Goal: Transaction & Acquisition: Book appointment/travel/reservation

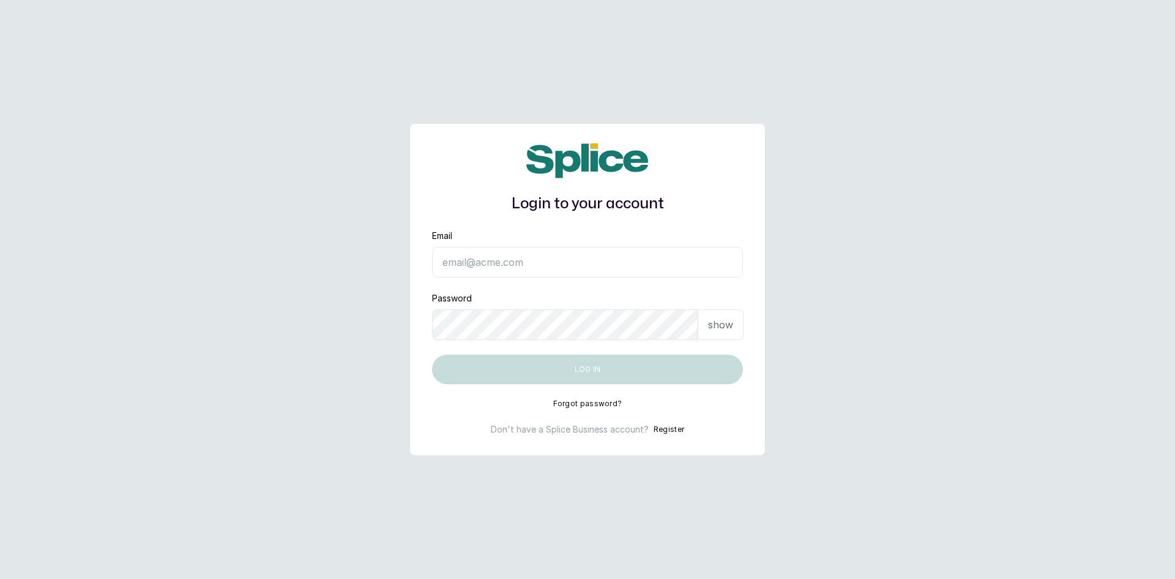
click at [468, 265] on input "Email" at bounding box center [587, 262] width 311 height 31
type input "sandraamanze012@gmail.com"
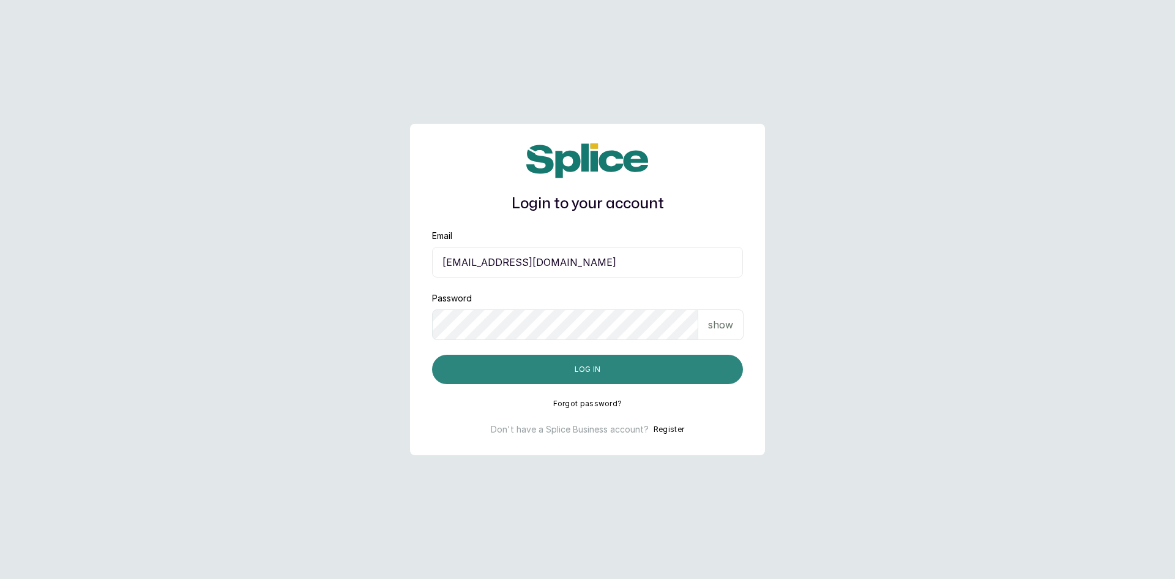
click at [496, 376] on button "Log in" at bounding box center [587, 368] width 311 height 29
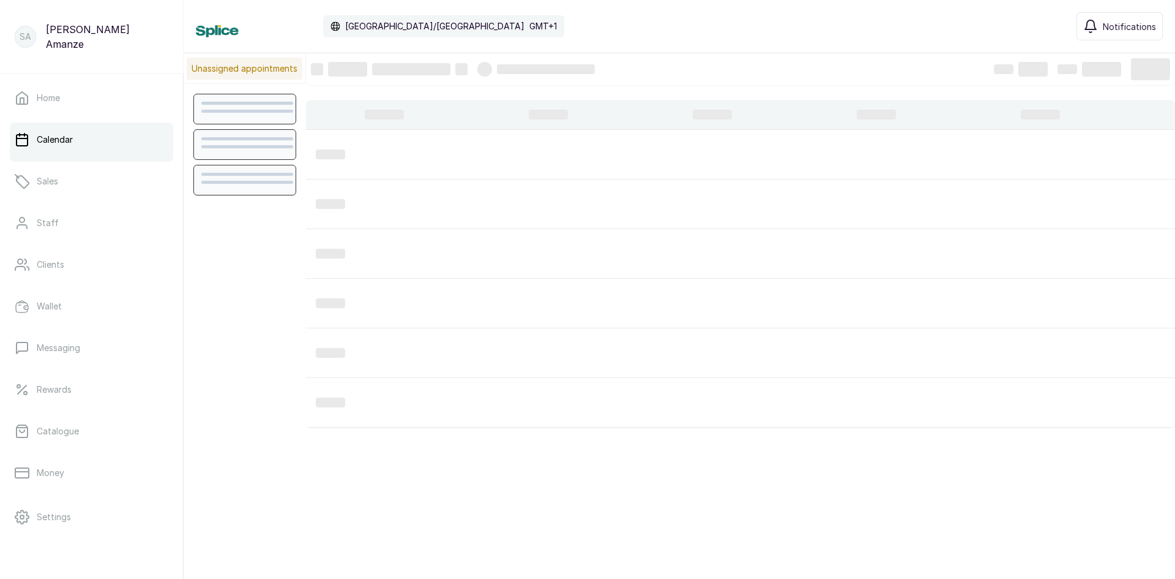
scroll to position [412, 0]
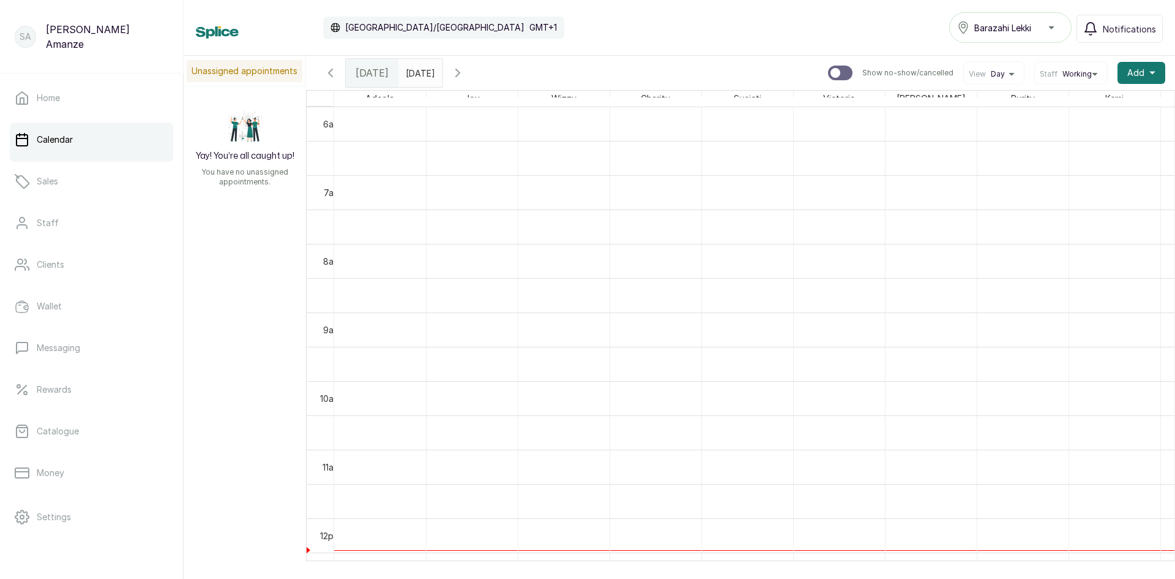
drag, startPoint x: 638, startPoint y: 561, endPoint x: 746, endPoint y: 566, distance: 107.9
click at [746, 566] on div "Calendar [GEOGRAPHIC_DATA]/[GEOGRAPHIC_DATA] GMT+1 Barazahi Lekki Notifications…" at bounding box center [680, 289] width 992 height 579
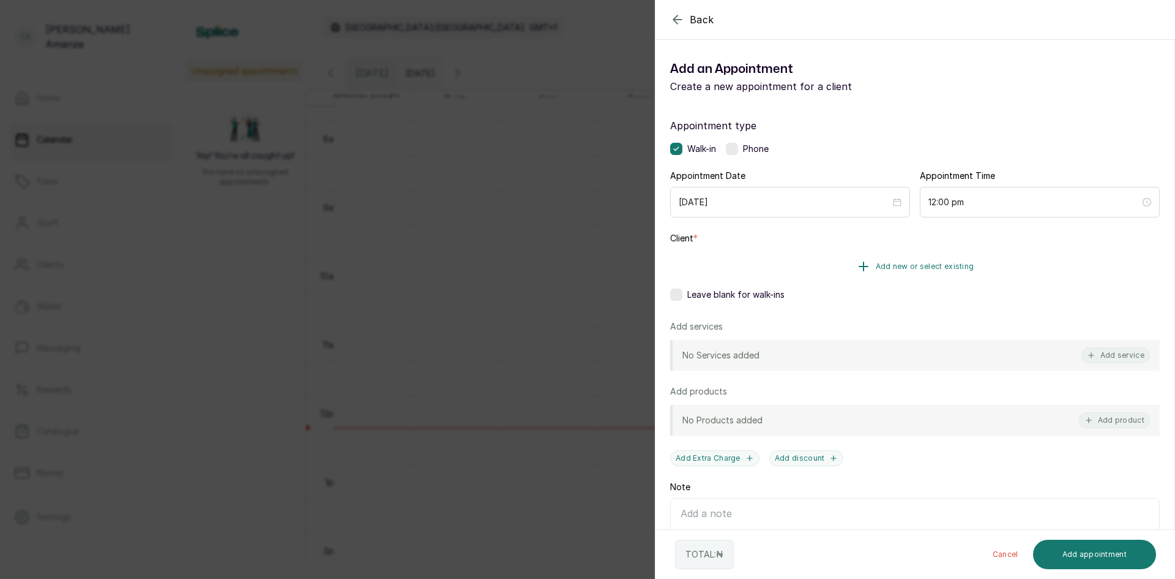
click at [857, 270] on icon "button" at bounding box center [863, 266] width 15 height 15
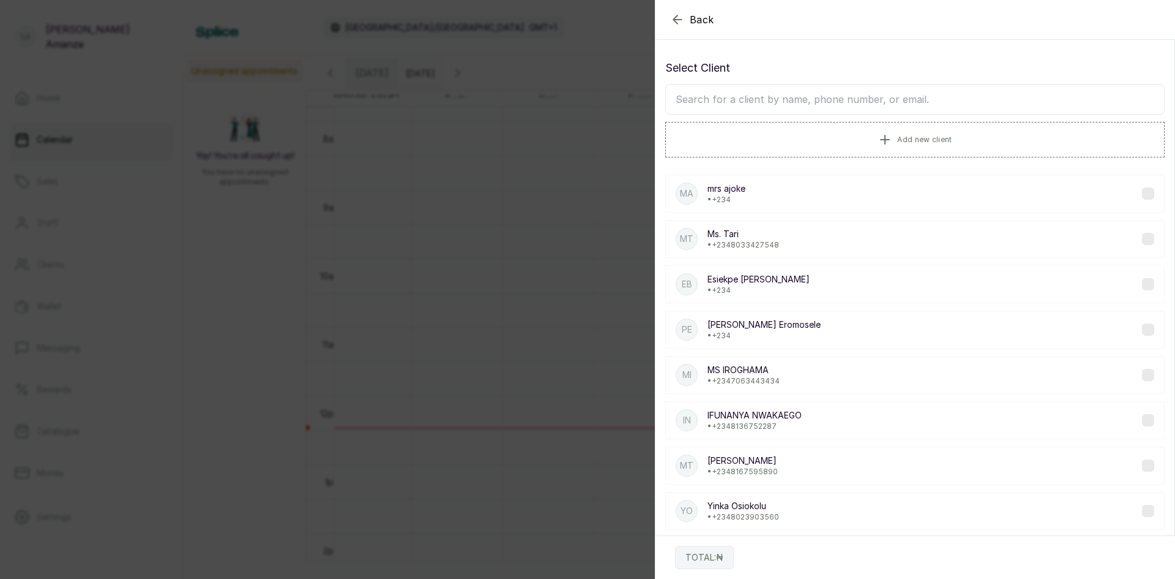
click at [821, 94] on input "text" at bounding box center [915, 99] width 500 height 31
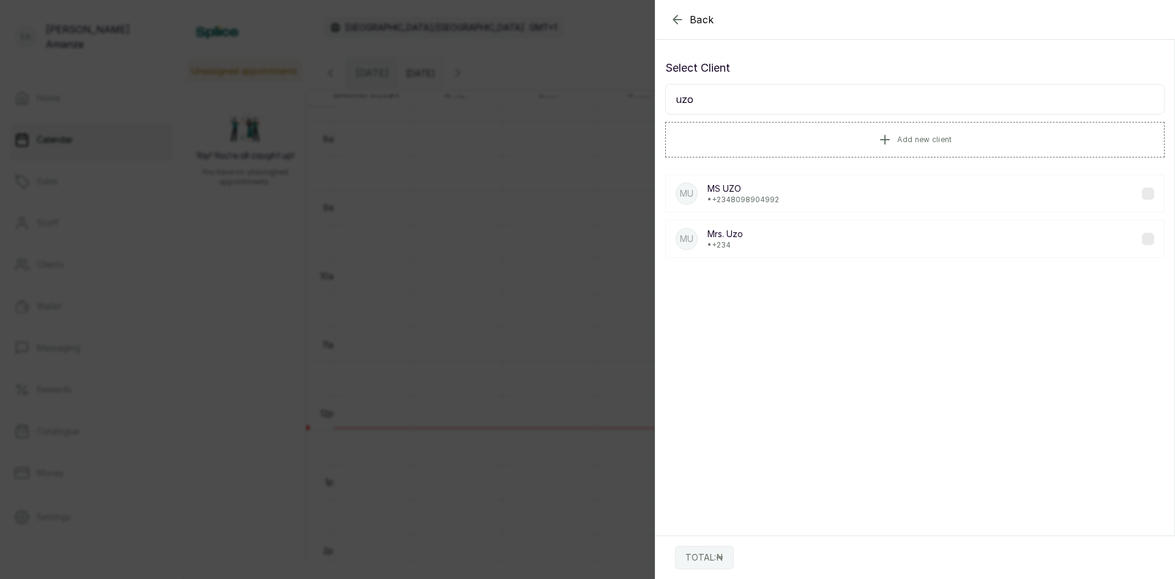
type input "uzo"
click at [743, 239] on p "Mrs. Uzo" at bounding box center [726, 234] width 36 height 12
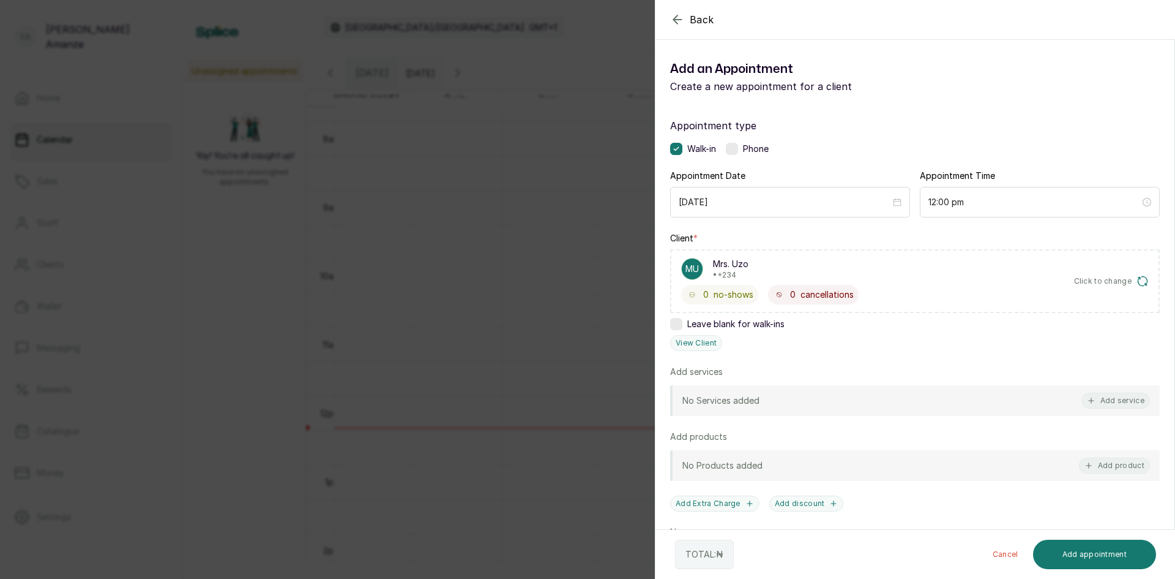
click at [1112, 383] on div "Add services No Services added Add service" at bounding box center [915, 390] width 490 height 50
click at [1117, 407] on button "Add service" at bounding box center [1116, 400] width 69 height 16
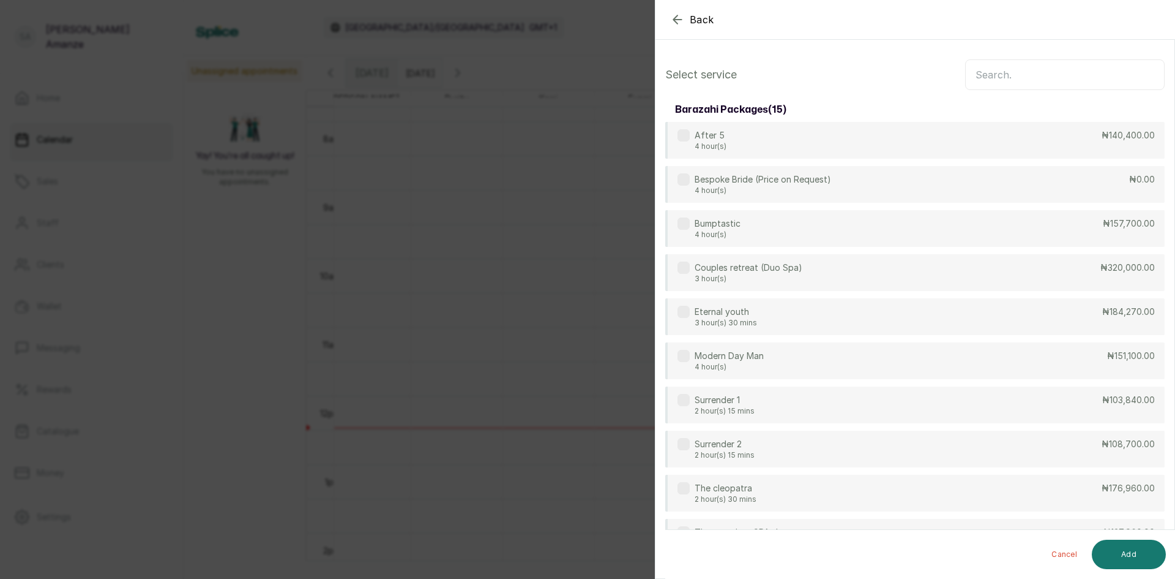
click at [1081, 65] on input "text" at bounding box center [1065, 74] width 200 height 31
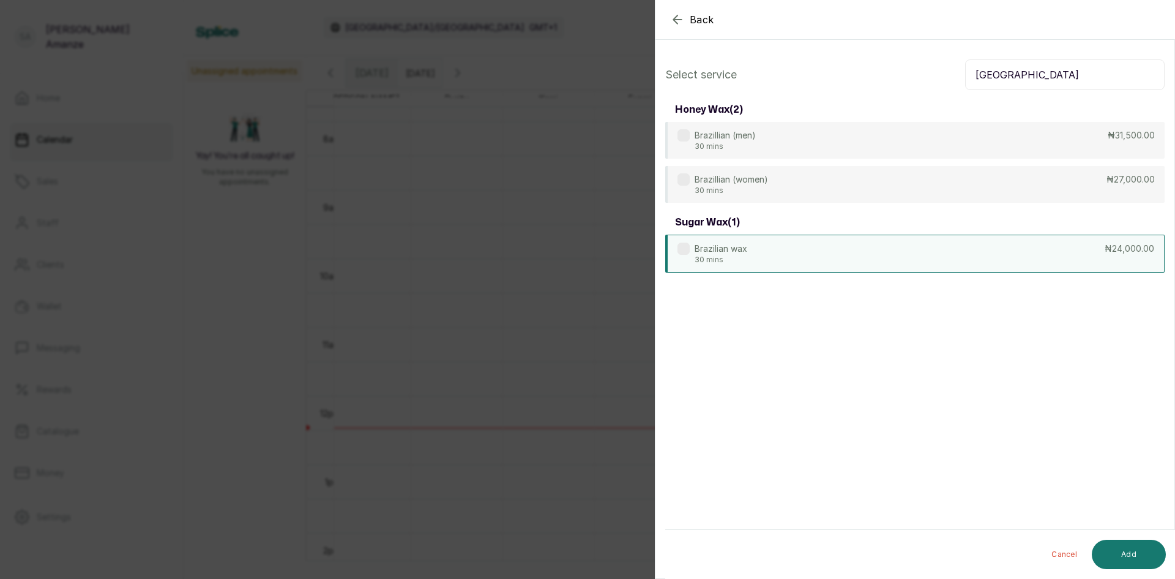
type input "[GEOGRAPHIC_DATA]"
click at [814, 265] on div "Brazilian wax 30 mins ₦24,000.00" at bounding box center [915, 253] width 500 height 38
click at [1117, 554] on button "Add" at bounding box center [1129, 553] width 74 height 29
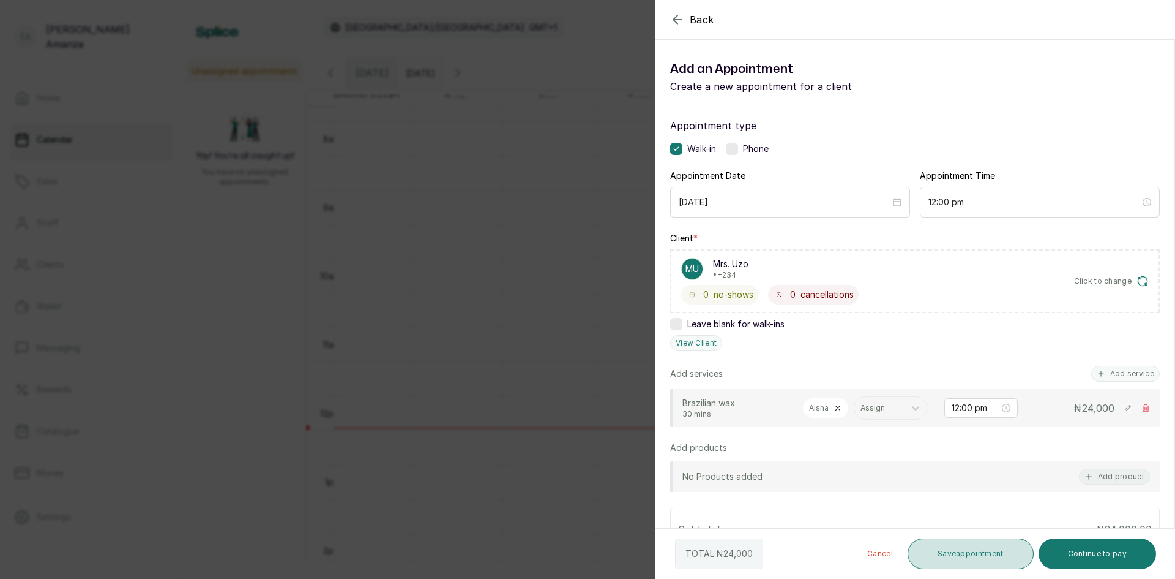
click at [992, 550] on button "Save appointment" at bounding box center [971, 553] width 126 height 31
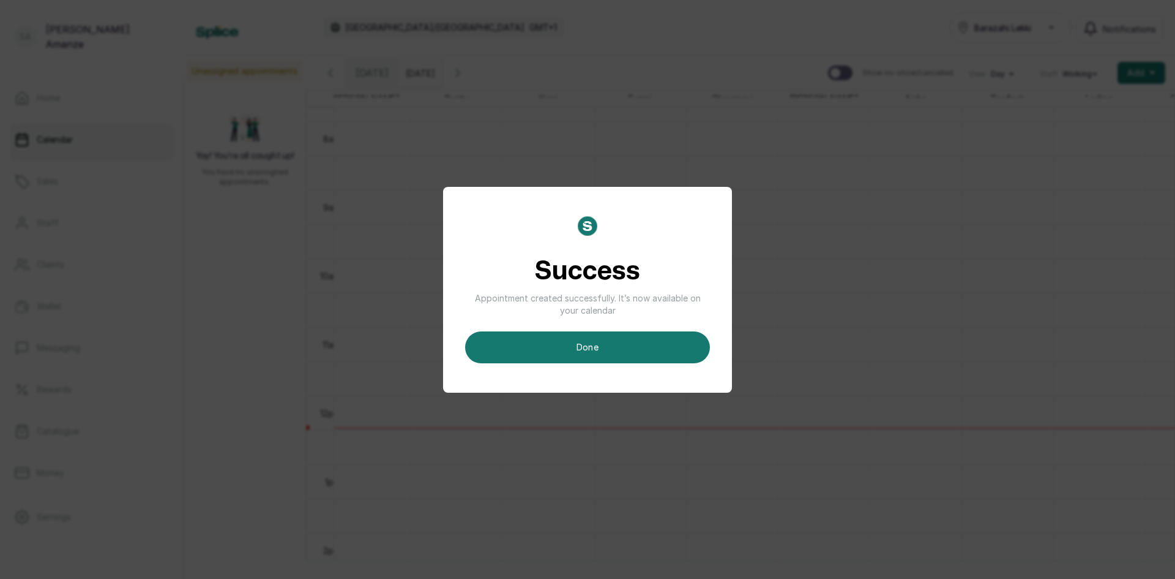
click at [557, 345] on button "done" at bounding box center [587, 347] width 245 height 32
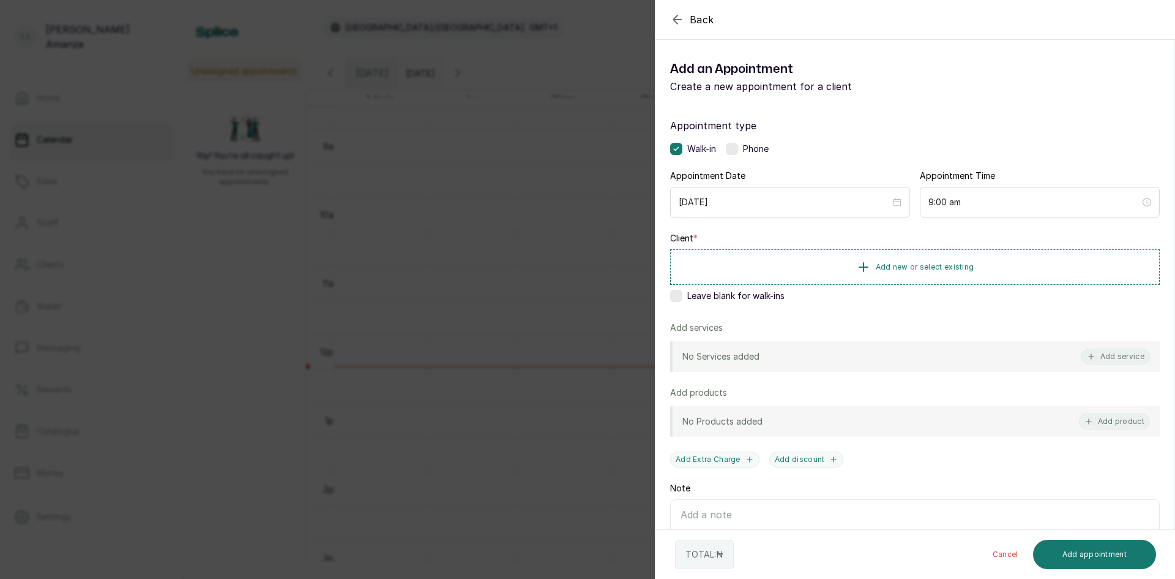
click at [622, 210] on div "Back Add Appointment Add an Appointment Create a new appointment for a client A…" at bounding box center [587, 289] width 1175 height 579
click at [750, 271] on button "Add new or select existing" at bounding box center [915, 266] width 490 height 34
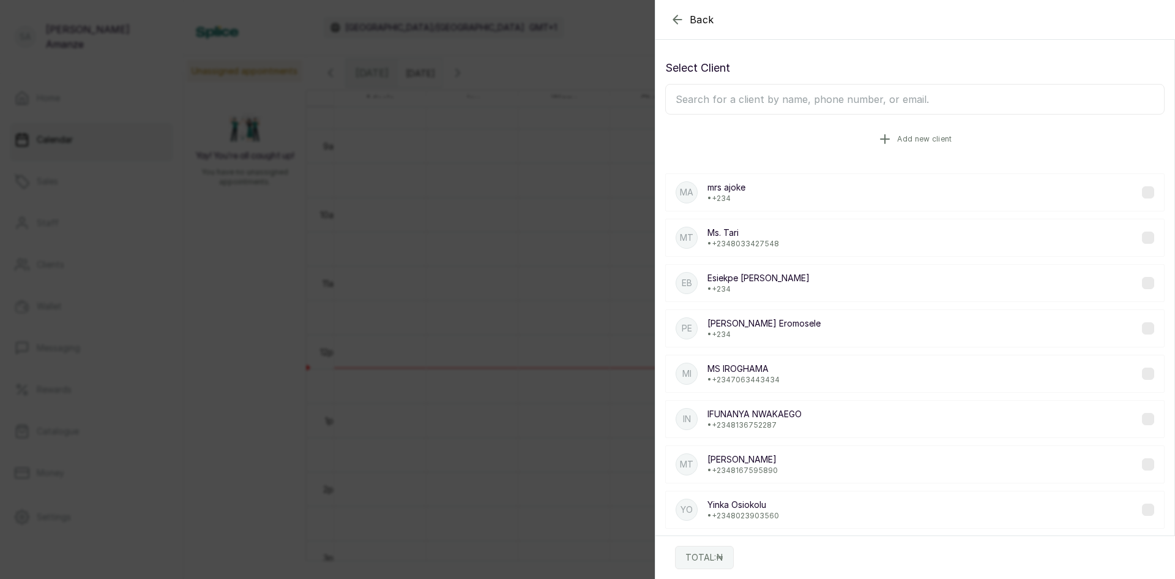
click at [805, 131] on button "Add new client" at bounding box center [915, 139] width 500 height 34
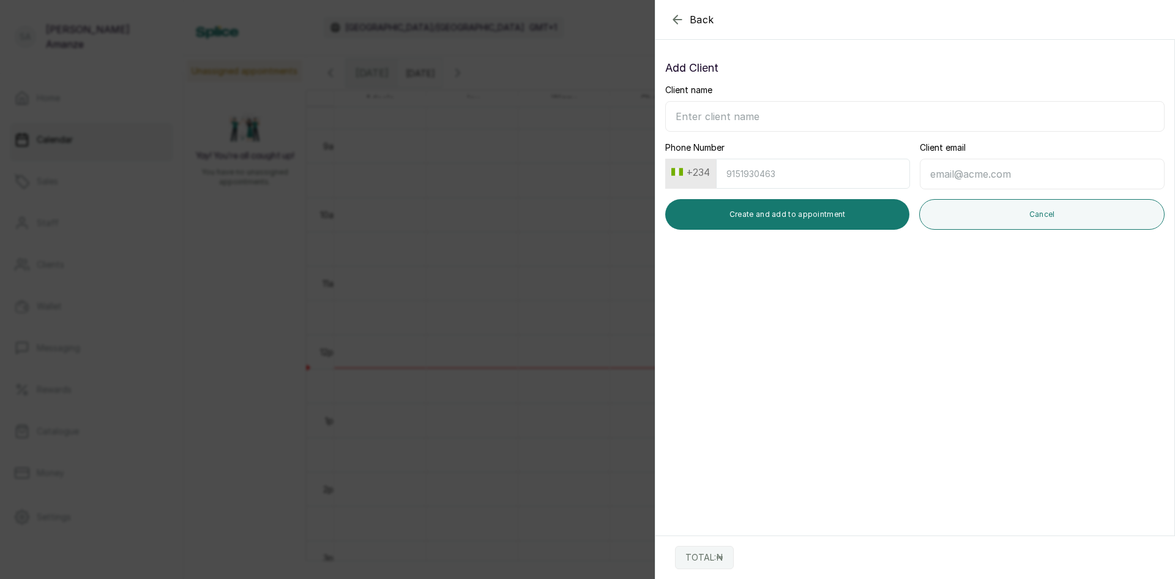
click at [754, 107] on input "Client name" at bounding box center [915, 116] width 500 height 31
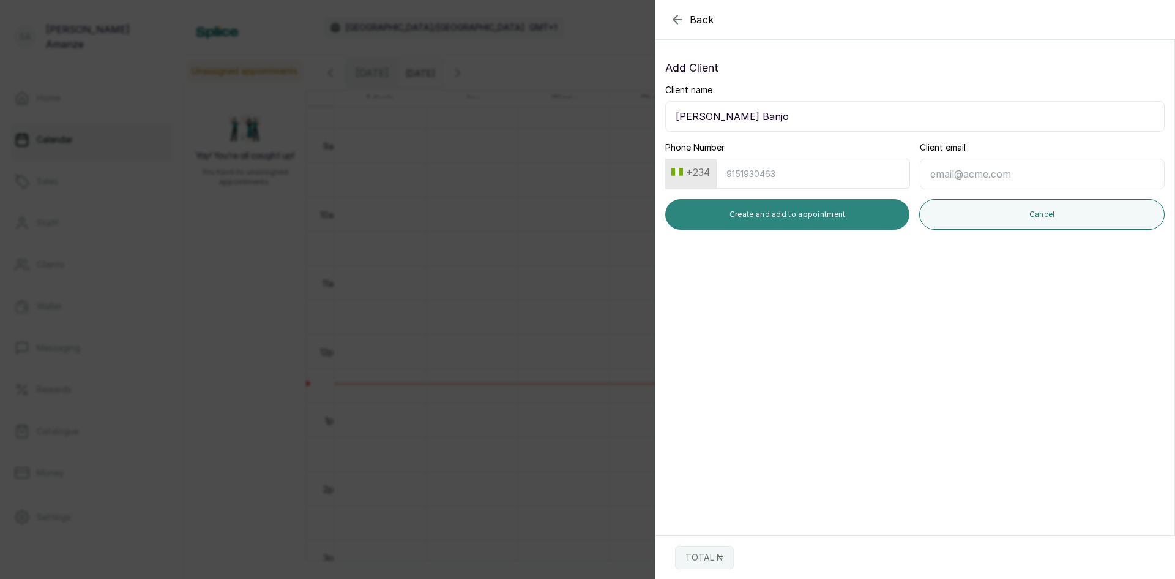
type input "[PERSON_NAME] Banjo"
click at [760, 205] on button "Create and add to appointment" at bounding box center [787, 214] width 244 height 31
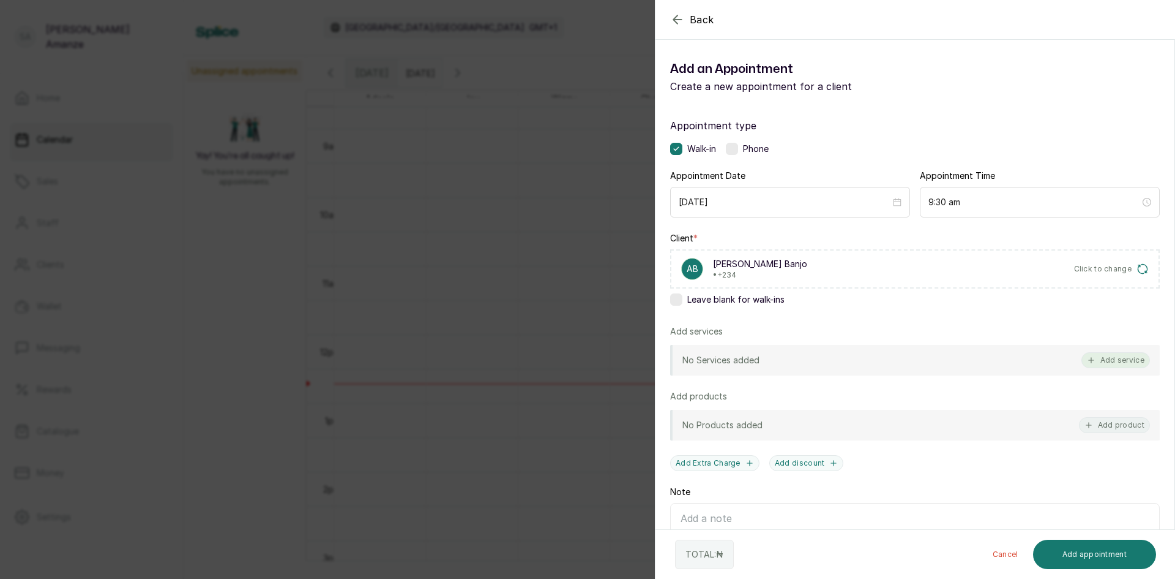
click at [1100, 362] on button "Add service" at bounding box center [1116, 360] width 69 height 16
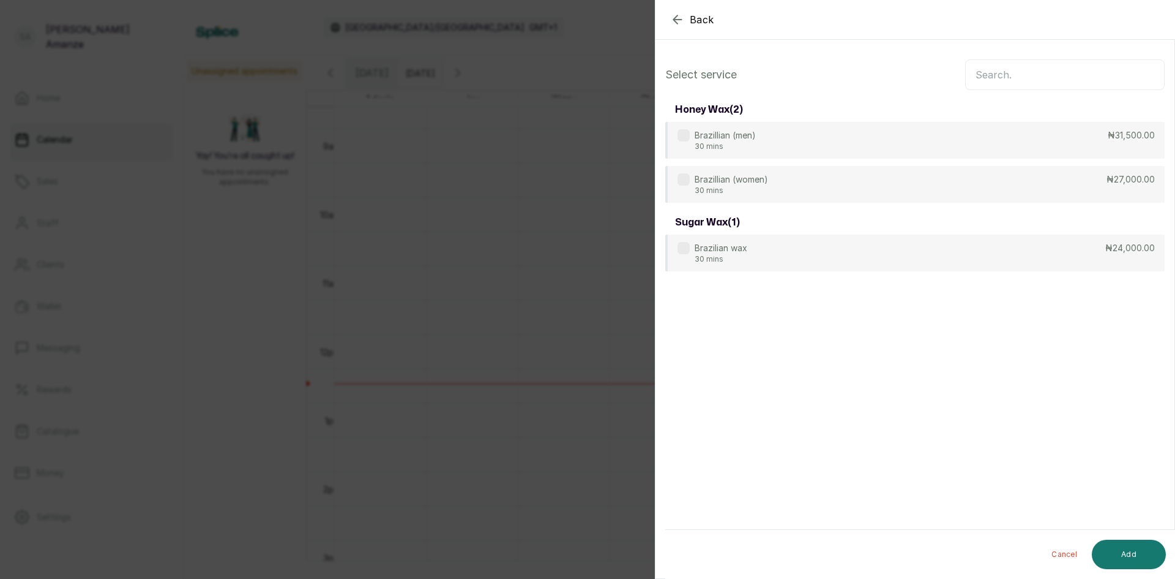
click at [999, 70] on input "text" at bounding box center [1065, 74] width 200 height 31
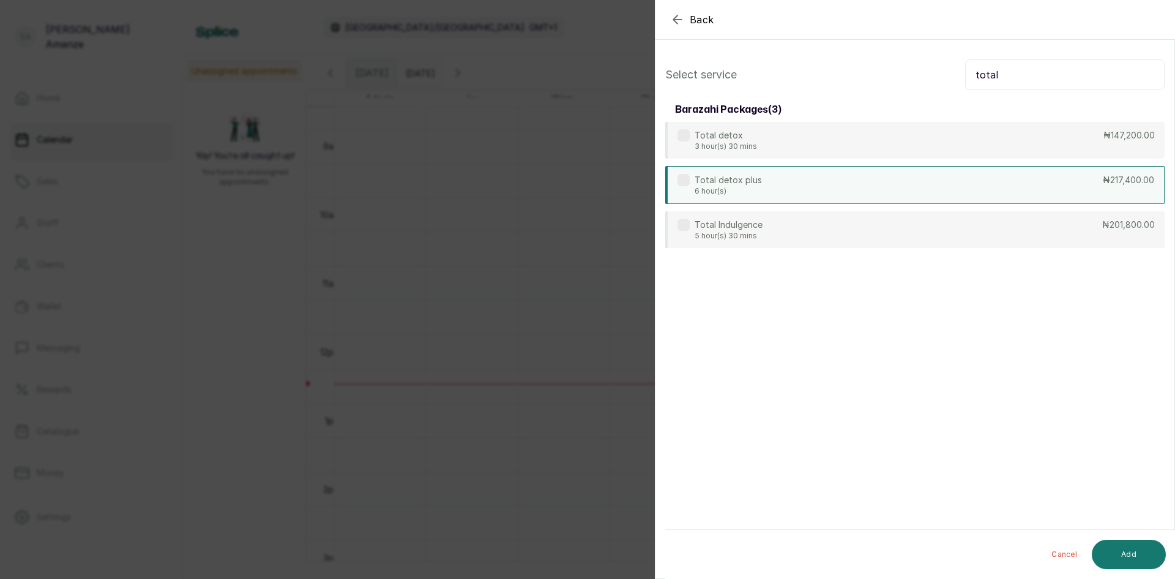
type input "total"
click at [846, 189] on div "Total detox plus 6 hour(s) ₦217,400.00" at bounding box center [915, 185] width 500 height 38
click at [1106, 557] on button "Add" at bounding box center [1129, 553] width 74 height 29
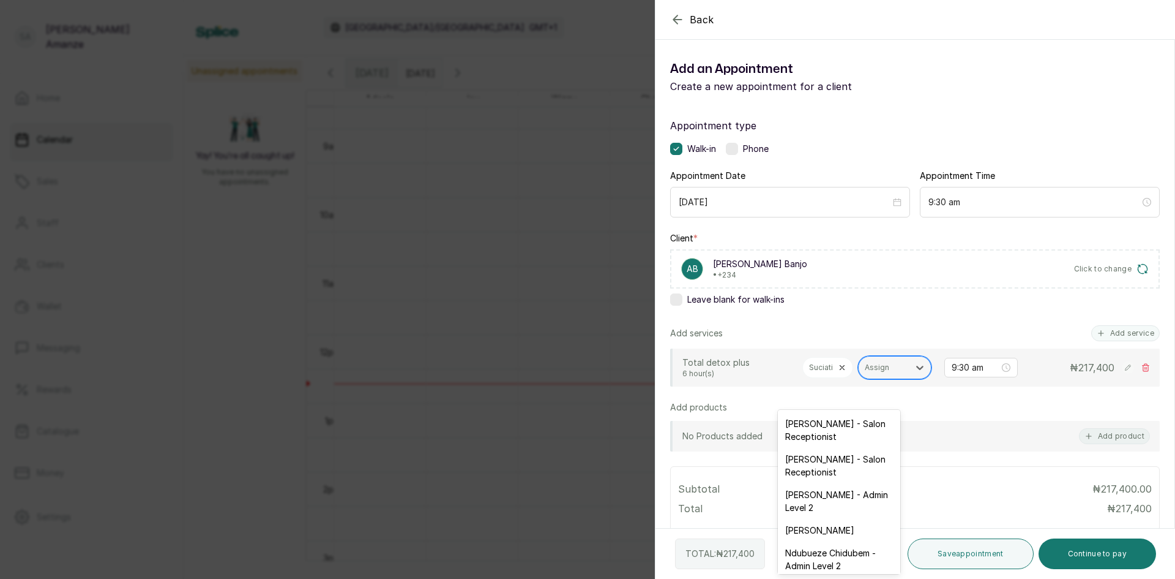
click at [865, 373] on div at bounding box center [884, 367] width 38 height 11
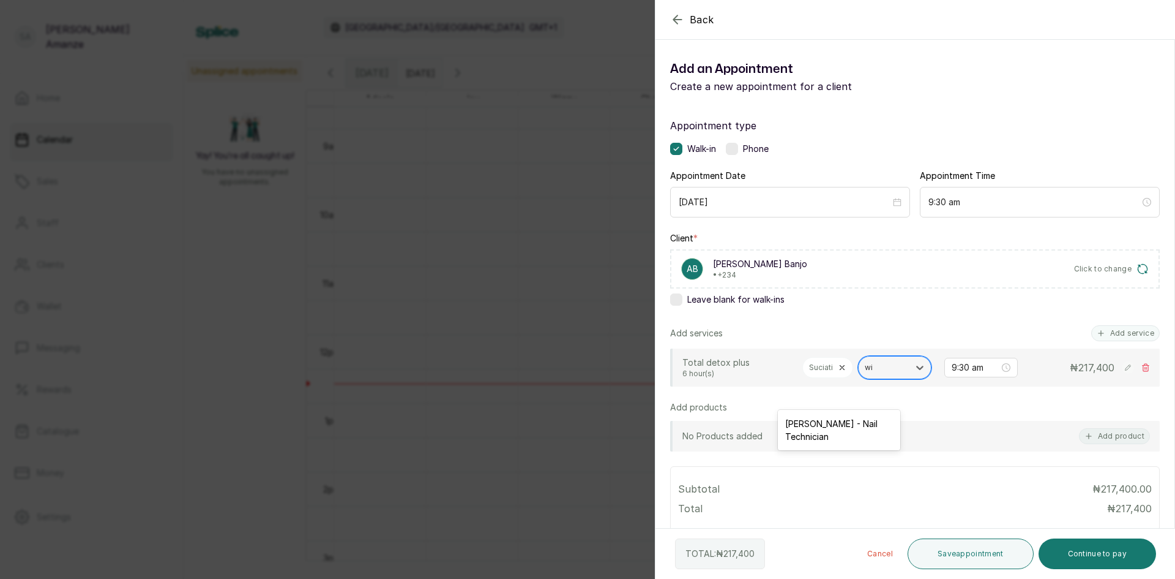
type input "wiz"
click at [831, 433] on div "[PERSON_NAME] - Nail Technician" at bounding box center [839, 430] width 122 height 36
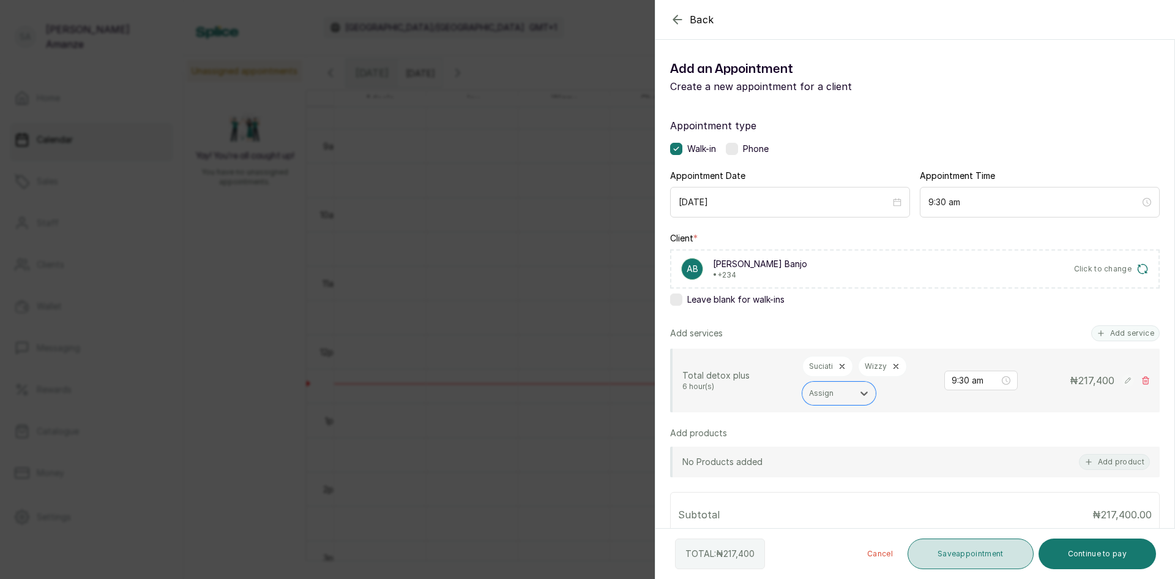
click at [987, 563] on button "Save appointment" at bounding box center [971, 553] width 126 height 31
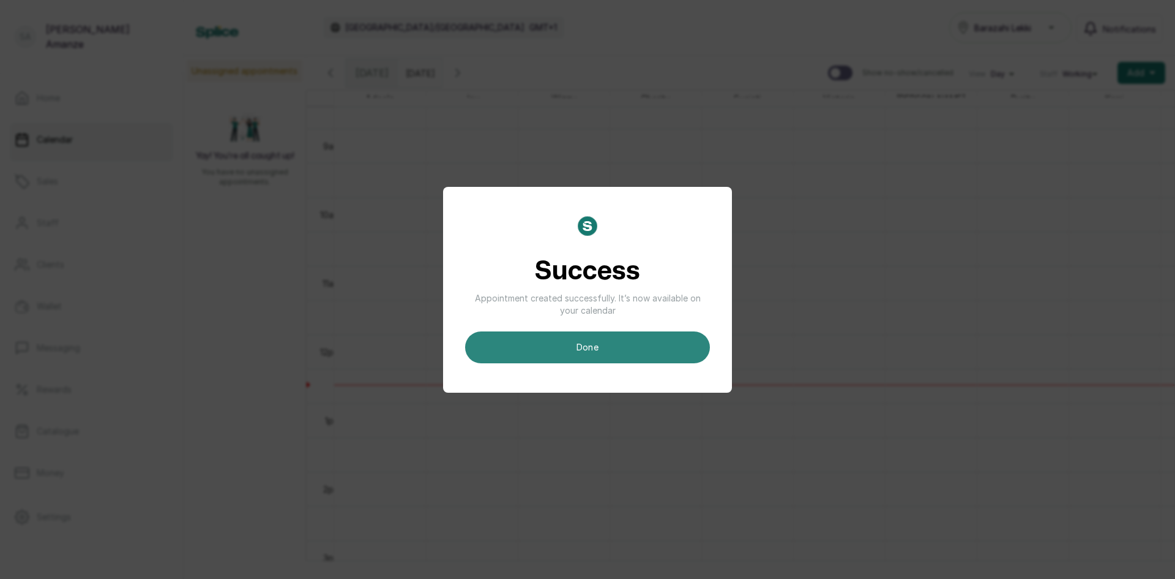
click at [479, 335] on button "done" at bounding box center [587, 347] width 245 height 32
